Goal: Go to known website: Access a specific website the user already knows

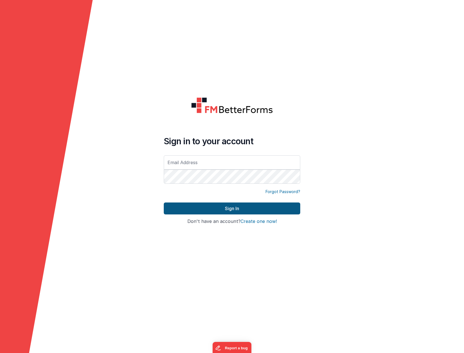
click at [219, 208] on button "Sign In" at bounding box center [232, 209] width 136 height 12
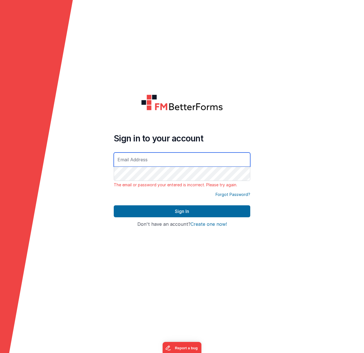
click at [165, 159] on input "text" at bounding box center [182, 160] width 136 height 14
type input "[EMAIL_ADDRESS][DOMAIN_NAME]"
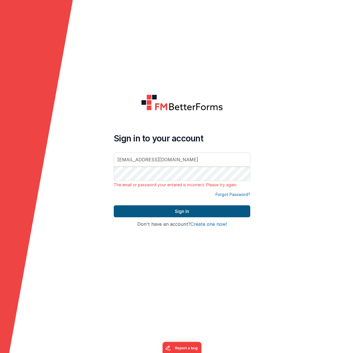
click at [154, 213] on button "Sign In" at bounding box center [182, 212] width 136 height 12
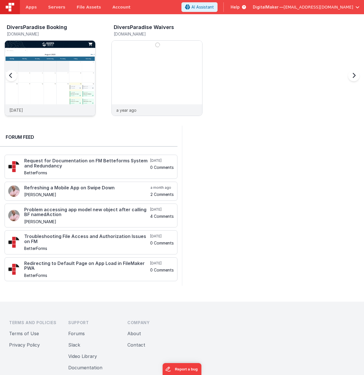
click at [61, 70] on img at bounding box center [50, 86] width 90 height 90
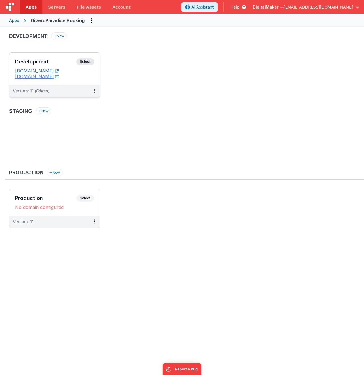
click at [59, 70] on link "[DOMAIN_NAME]" at bounding box center [36, 71] width 43 height 6
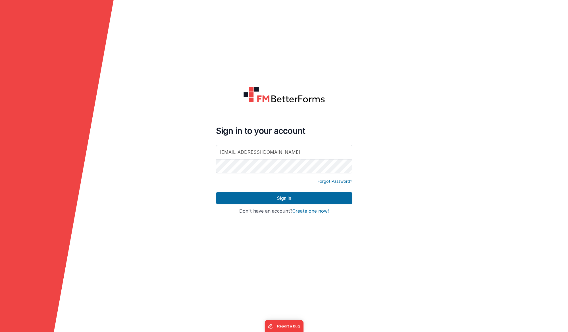
type input "[EMAIL_ADDRESS][DOMAIN_NAME]"
click at [267, 195] on button "Sign In" at bounding box center [284, 198] width 136 height 12
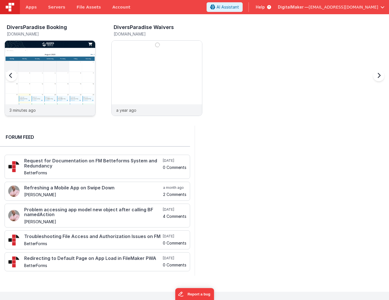
click at [67, 66] on img at bounding box center [50, 86] width 90 height 90
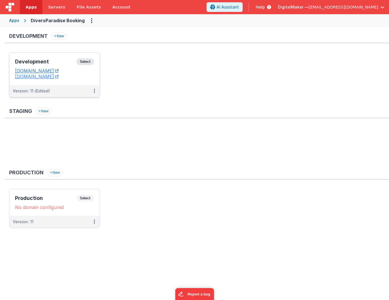
click at [59, 70] on link "[DOMAIN_NAME]" at bounding box center [36, 71] width 43 height 6
